Goal: Find specific page/section: Find specific page/section

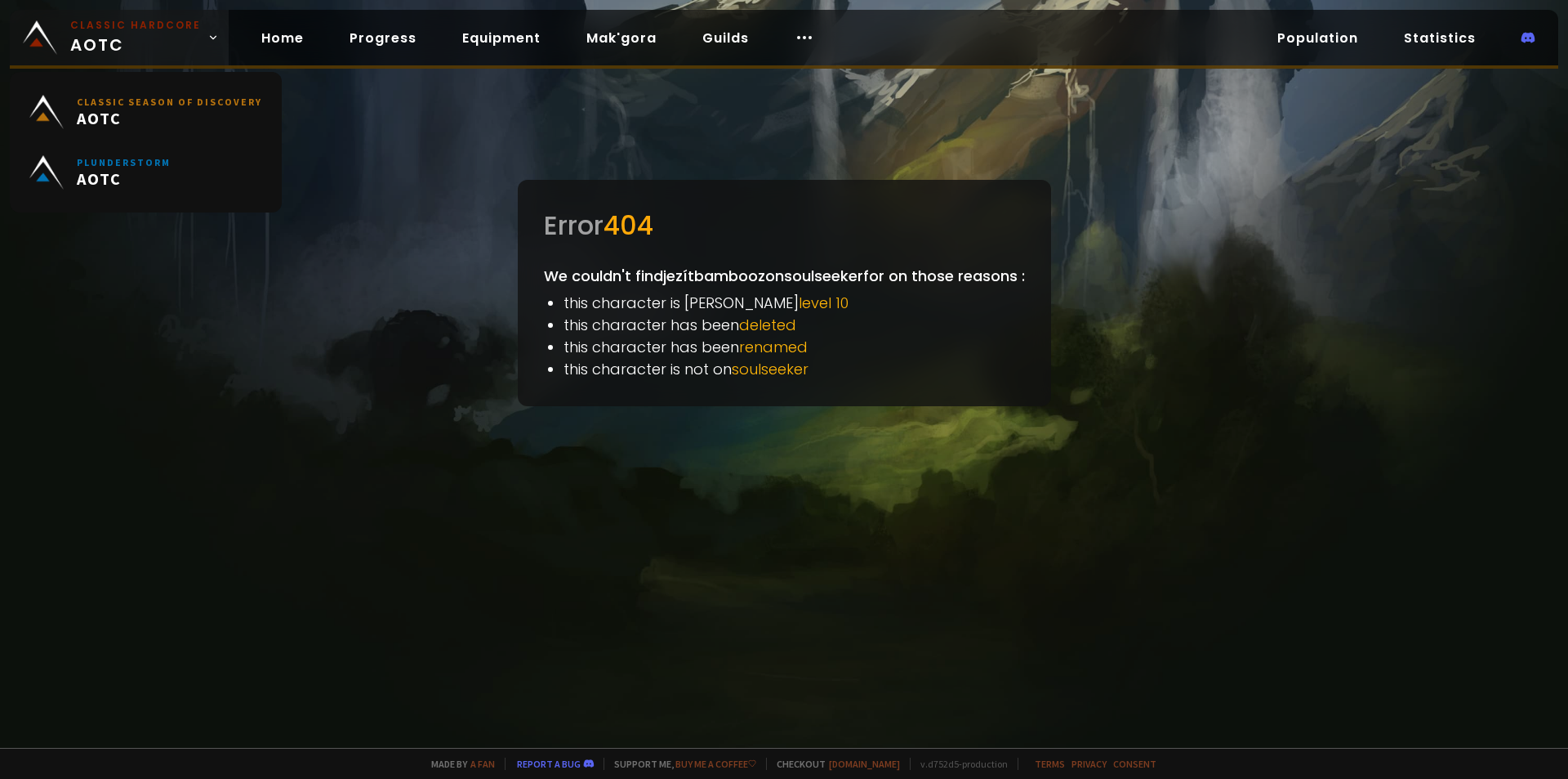
click at [94, 25] on small "Classic Hardcore" at bounding box center [135, 24] width 131 height 14
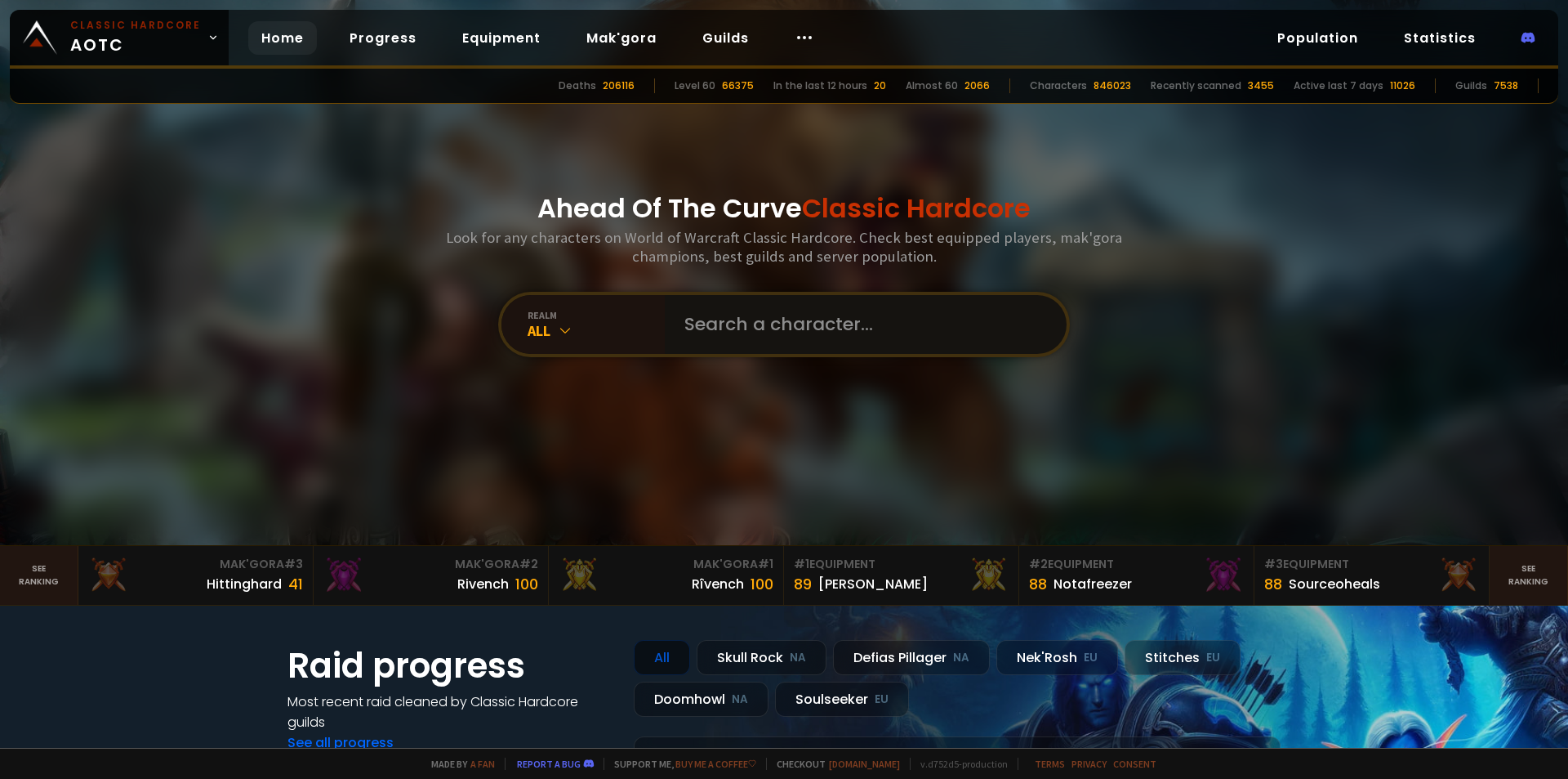
click at [739, 318] on input "text" at bounding box center [860, 324] width 372 height 59
paste input "Fantastikaa"
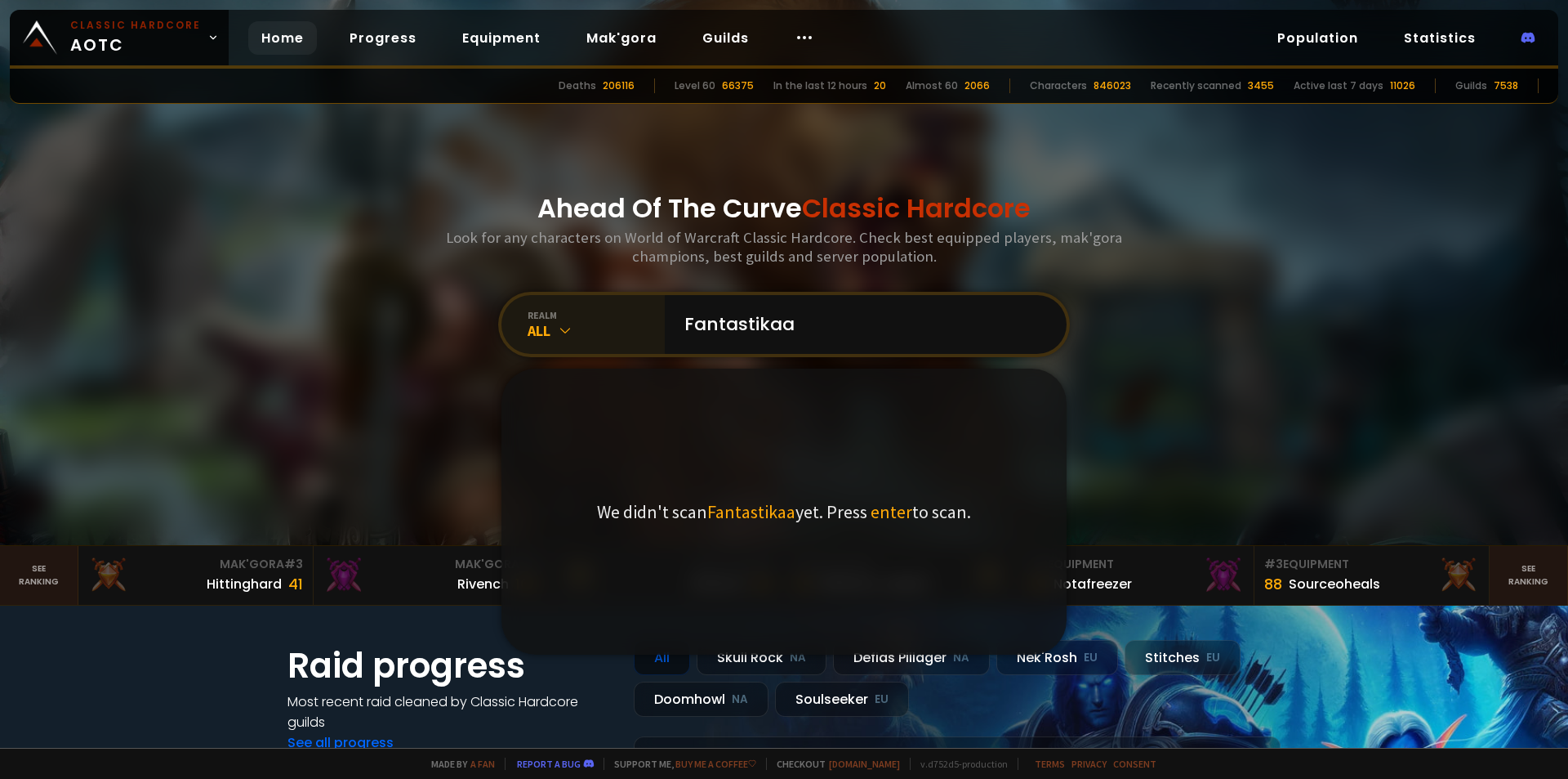
click at [557, 332] on icon at bounding box center [564, 329] width 16 height 16
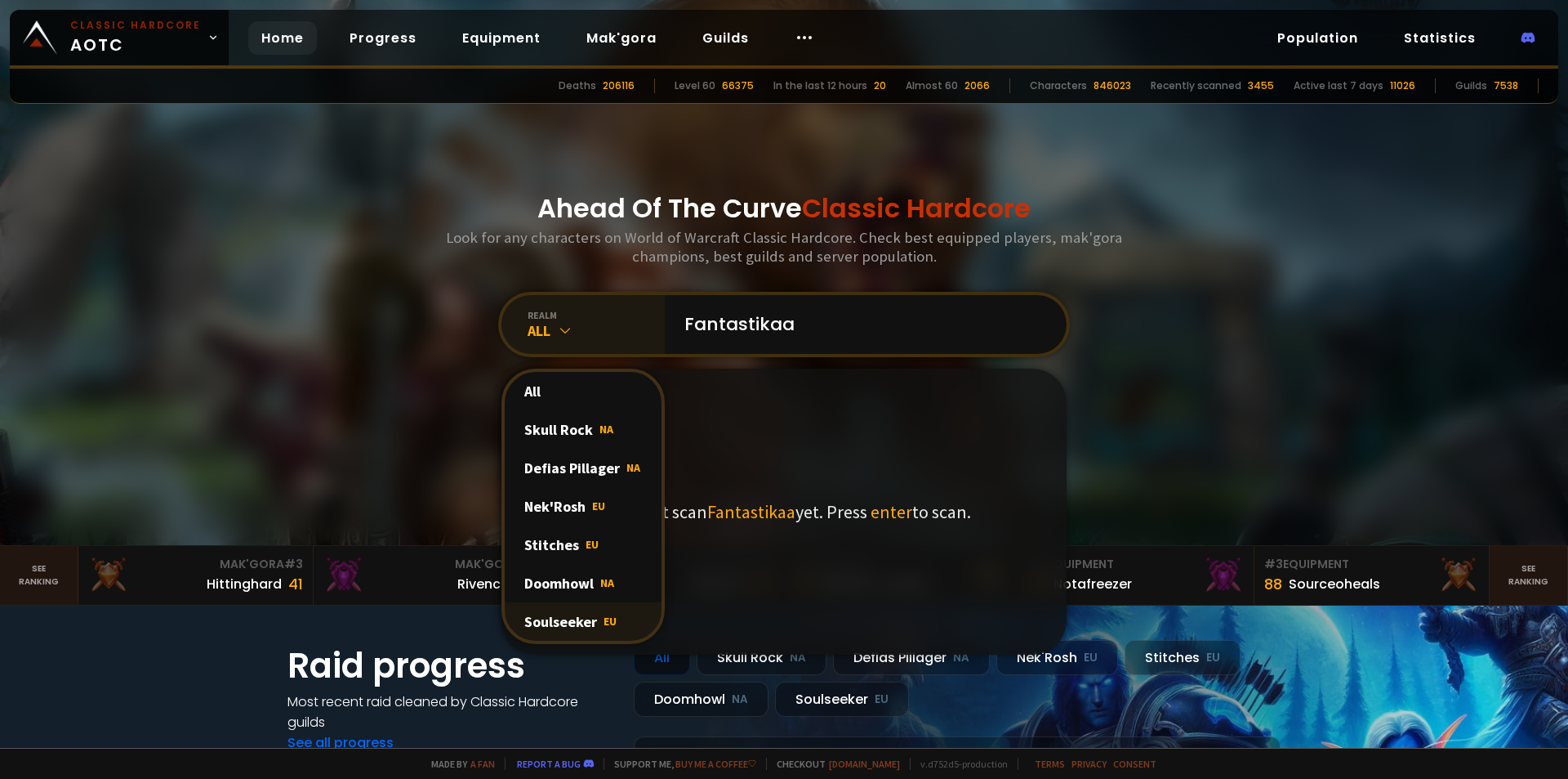
click at [595, 610] on div "Soulseeker EU" at bounding box center [583, 620] width 157 height 38
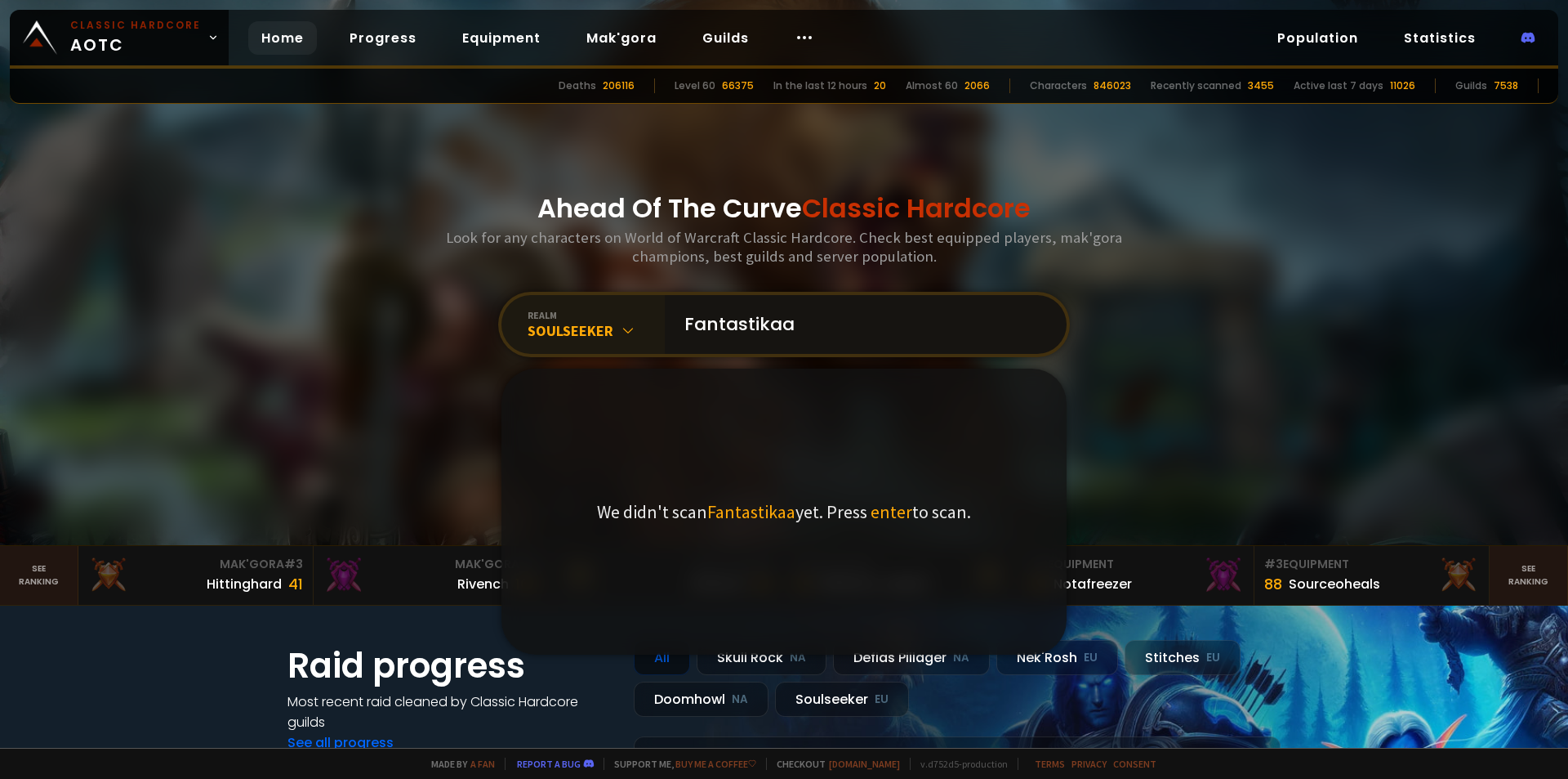
click at [824, 337] on input "Fantastikaa" at bounding box center [860, 324] width 372 height 59
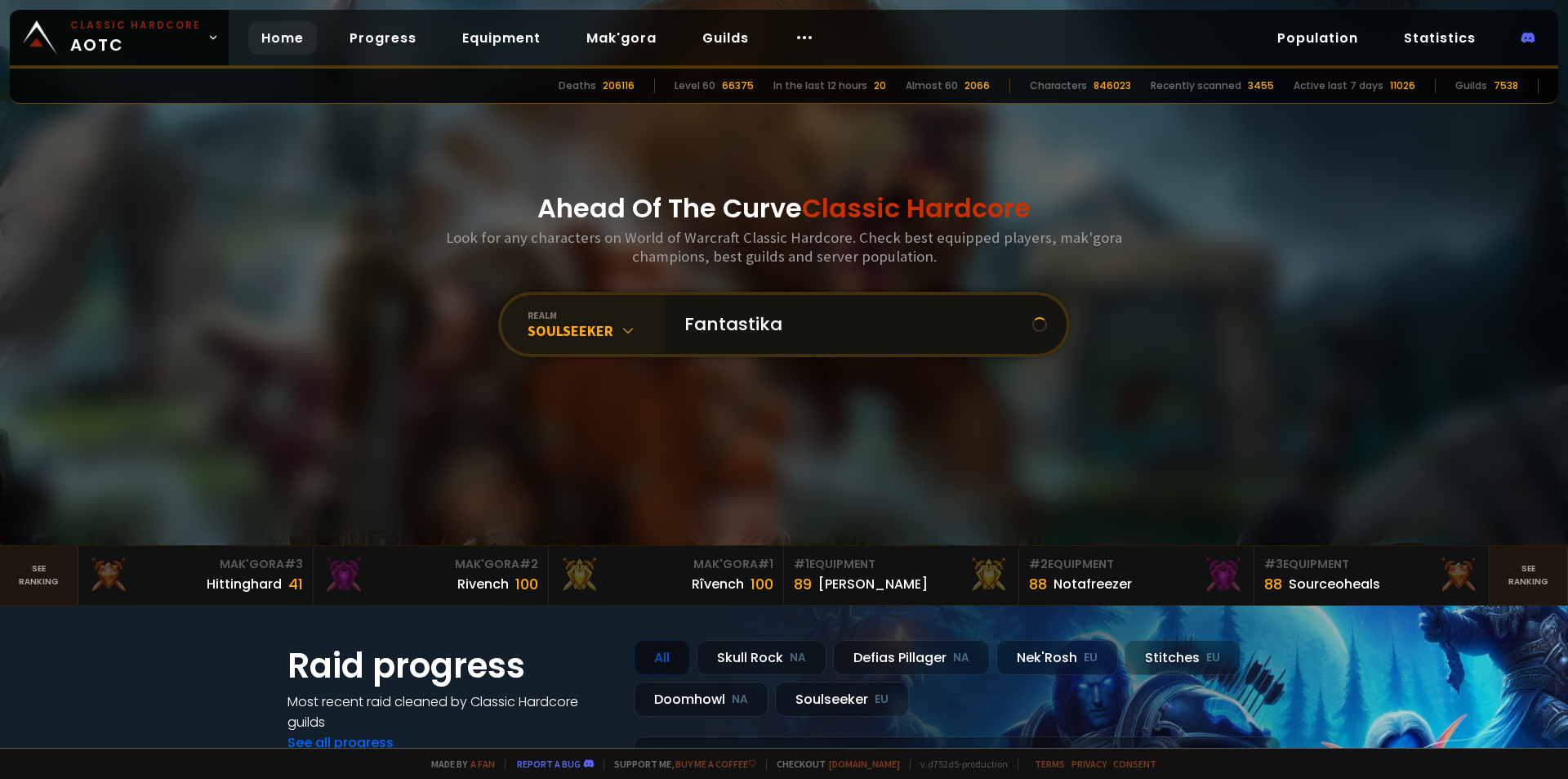
type input "Fantastika"
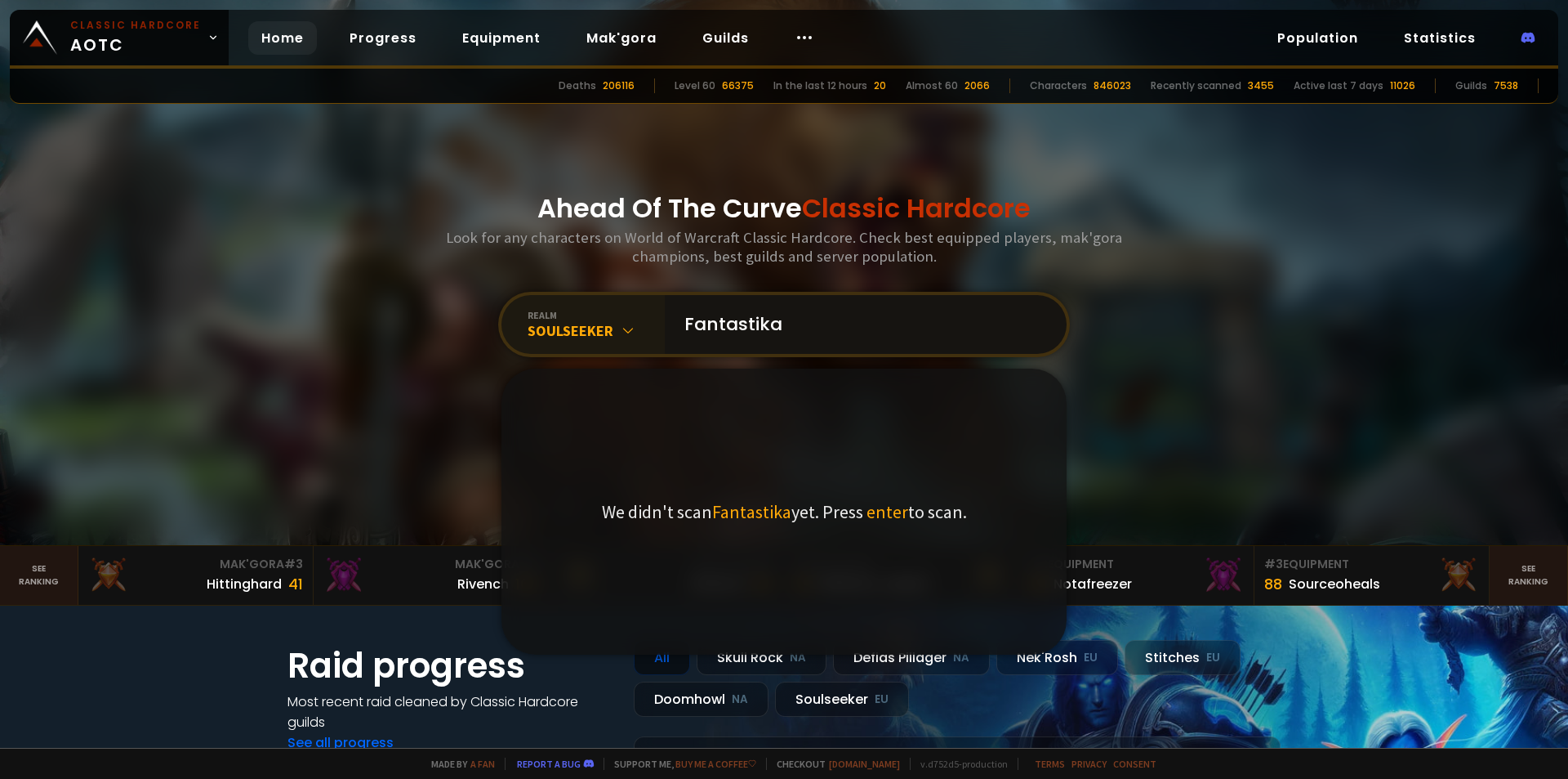
click at [824, 337] on input "Fantastika" at bounding box center [860, 324] width 372 height 59
